Goal: Transaction & Acquisition: Obtain resource

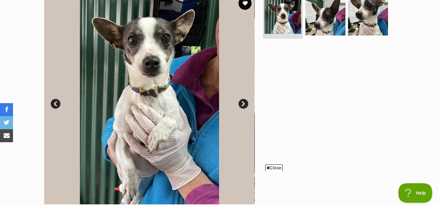
scroll to position [144, 0]
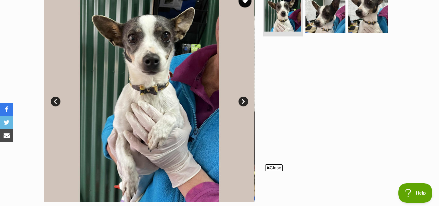
click at [271, 167] on span "Close" at bounding box center [274, 167] width 18 height 6
click at [244, 98] on link "Next" at bounding box center [243, 101] width 10 height 10
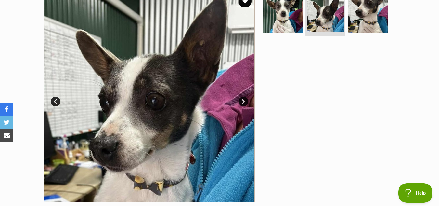
click at [244, 98] on link "Next" at bounding box center [243, 101] width 10 height 10
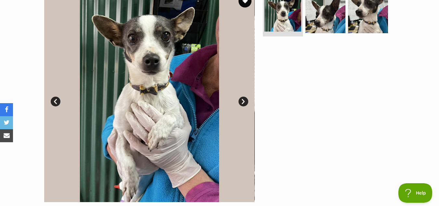
click at [244, 98] on link "Next" at bounding box center [243, 101] width 10 height 10
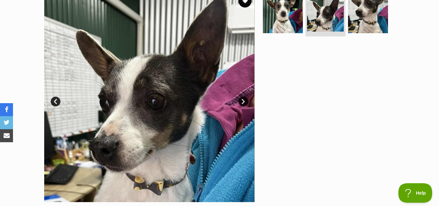
click at [244, 98] on link "Next" at bounding box center [243, 101] width 10 height 10
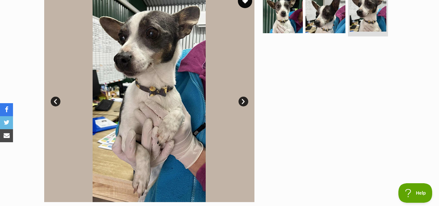
click at [243, 3] on button "favourite" at bounding box center [245, 1] width 14 height 14
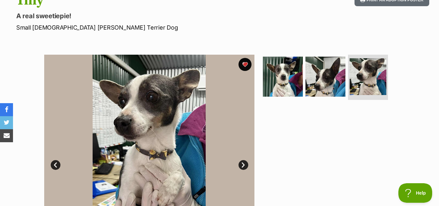
scroll to position [0, 0]
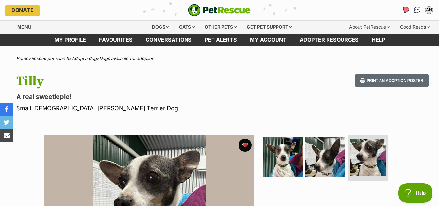
click at [405, 11] on icon "Favourites" at bounding box center [405, 9] width 8 height 7
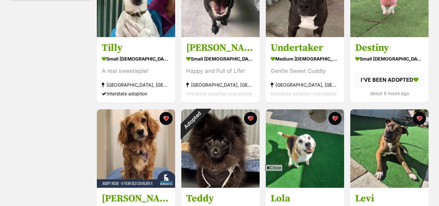
scroll to position [218, 0]
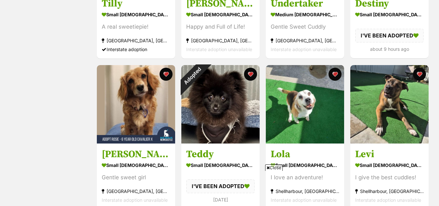
drag, startPoint x: 440, startPoint y: 26, endPoint x: 443, endPoint y: 58, distance: 32.3
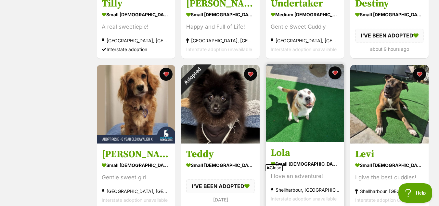
scroll to position [0, 0]
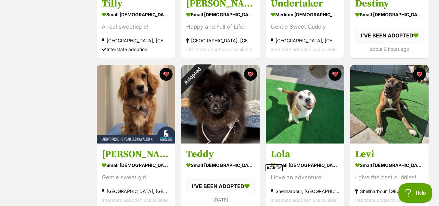
click at [272, 166] on span "Close" at bounding box center [274, 167] width 18 height 6
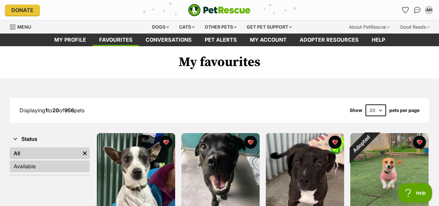
click at [31, 162] on link "Available" at bounding box center [50, 166] width 80 height 12
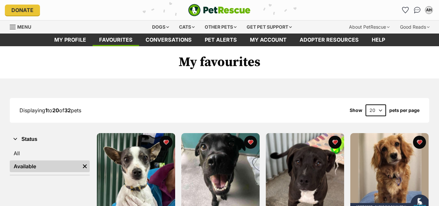
click at [380, 108] on select "20 40 60" at bounding box center [375, 110] width 20 height 12
select select "40"
click at [365, 104] on select "20 40 60" at bounding box center [375, 110] width 20 height 12
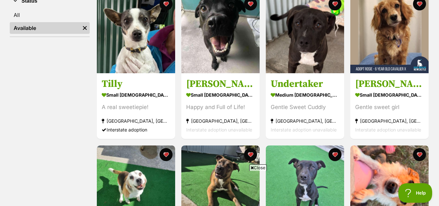
scroll to position [141, 0]
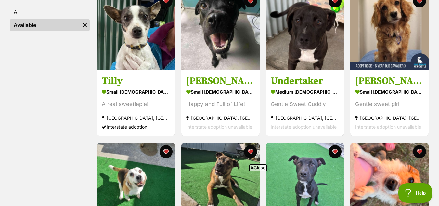
drag, startPoint x: 443, startPoint y: 19, endPoint x: 442, endPoint y: 32, distance: 13.4
click at [257, 166] on span "Close" at bounding box center [258, 167] width 18 height 6
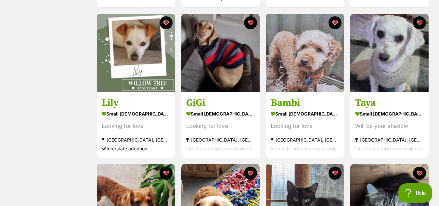
scroll to position [717, 0]
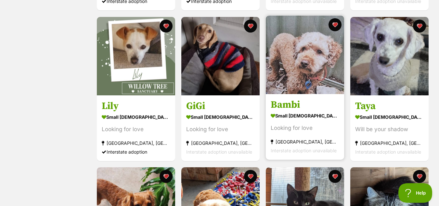
click at [302, 76] on img at bounding box center [305, 55] width 78 height 78
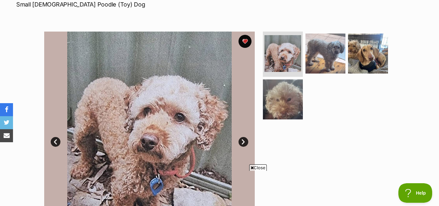
scroll to position [98, 0]
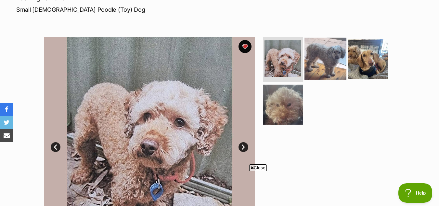
click at [327, 55] on img at bounding box center [325, 58] width 42 height 42
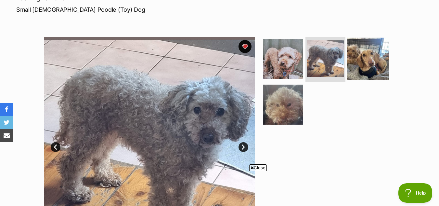
click at [369, 57] on img at bounding box center [368, 58] width 42 height 42
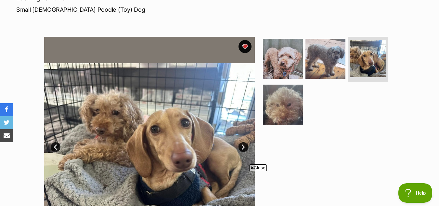
click at [262, 165] on span "Close" at bounding box center [258, 167] width 18 height 6
click at [279, 115] on img at bounding box center [283, 104] width 42 height 42
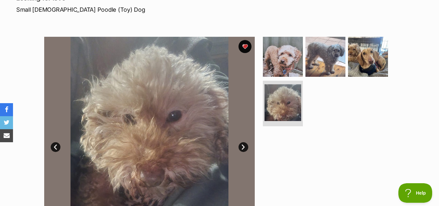
scroll to position [0, 0]
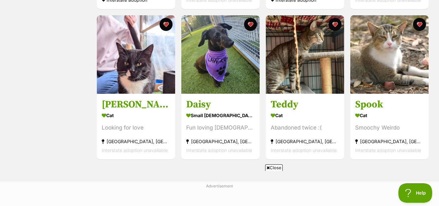
scroll to position [1172, 0]
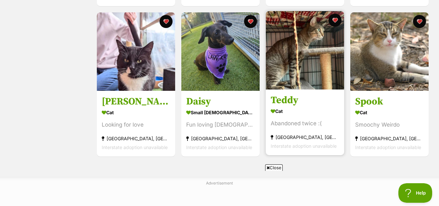
click at [300, 60] on img at bounding box center [305, 50] width 78 height 78
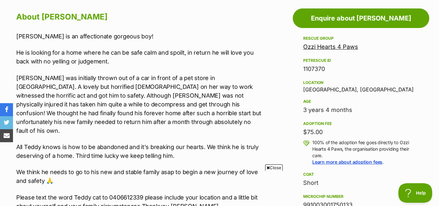
drag, startPoint x: 443, startPoint y: 15, endPoint x: 443, endPoint y: 62, distance: 46.4
click at [277, 169] on span "Close" at bounding box center [274, 167] width 18 height 6
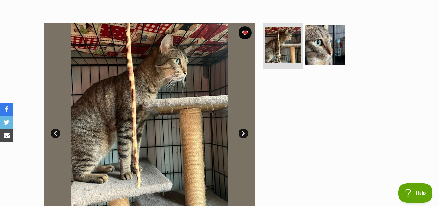
scroll to position [118, 0]
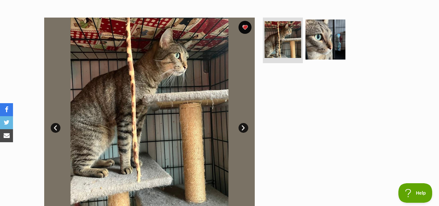
click at [243, 126] on link "Next" at bounding box center [243, 128] width 10 height 10
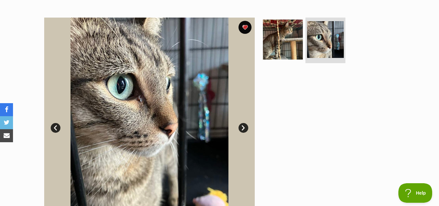
click at [56, 127] on link "Prev" at bounding box center [56, 128] width 10 height 10
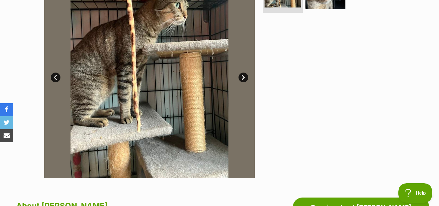
scroll to position [0, 0]
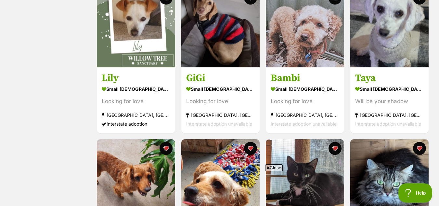
scroll to position [742, 0]
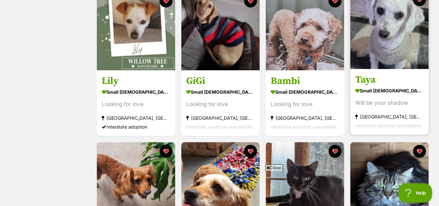
click at [388, 38] on img at bounding box center [389, 30] width 78 height 78
